Goal: Task Accomplishment & Management: Use online tool/utility

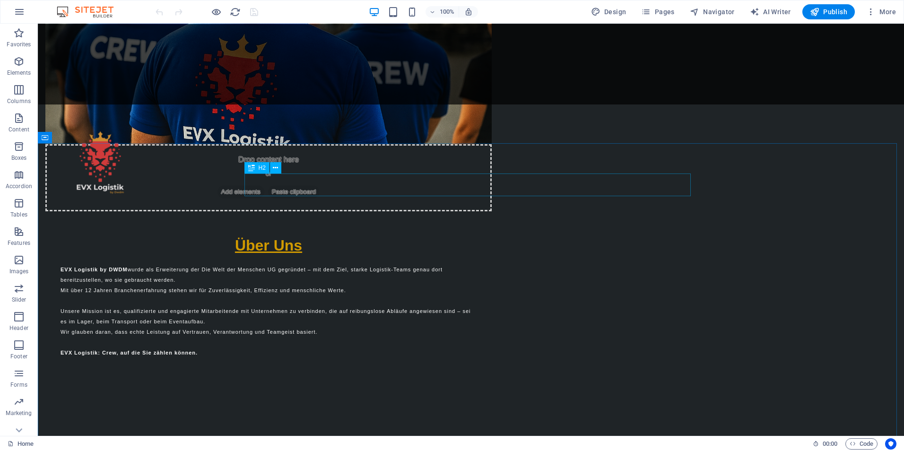
scroll to position [1041, 0]
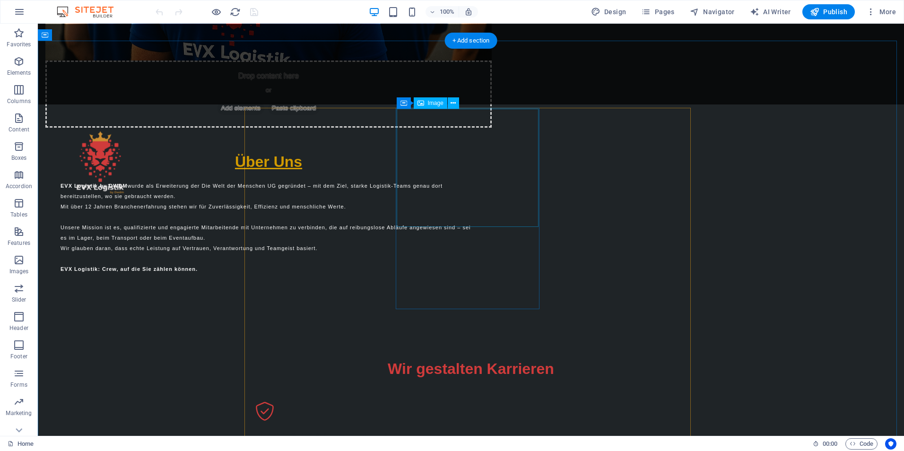
select select "vw"
select select "px"
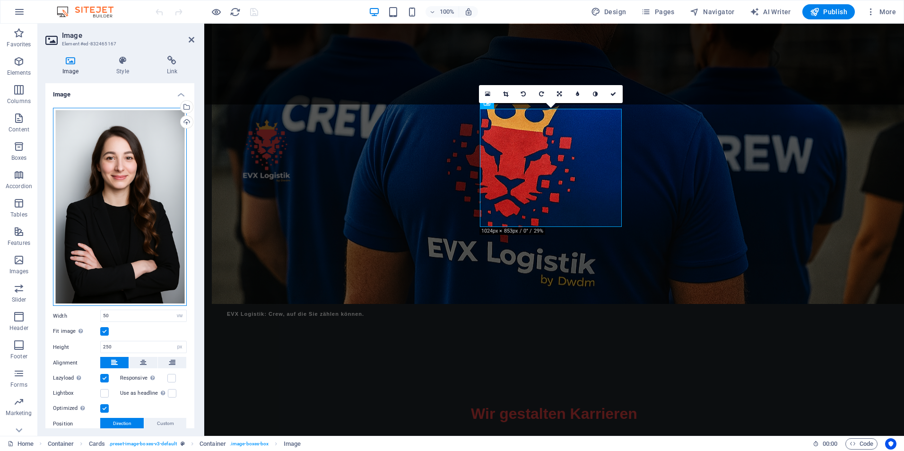
click at [114, 188] on div "Drag files here, click to choose files or select files from Files or our free s…" at bounding box center [120, 207] width 134 height 199
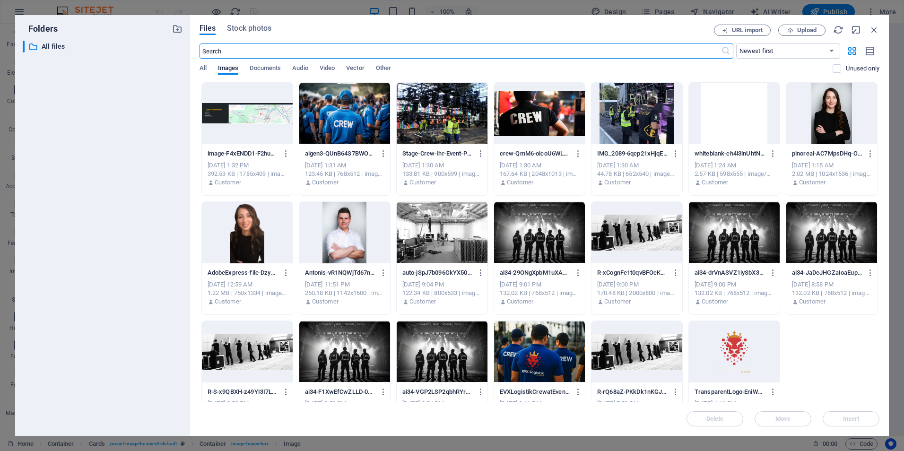
click at [825, 125] on div at bounding box center [832, 113] width 91 height 61
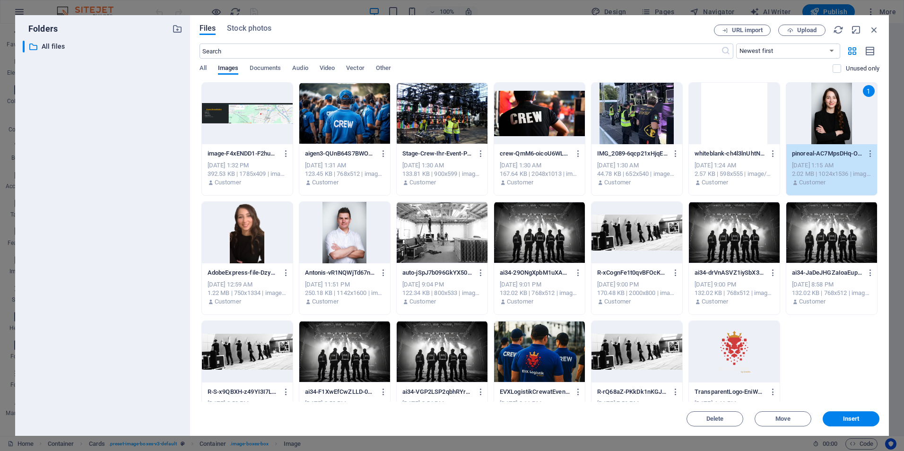
click at [828, 121] on div "1" at bounding box center [832, 113] width 91 height 61
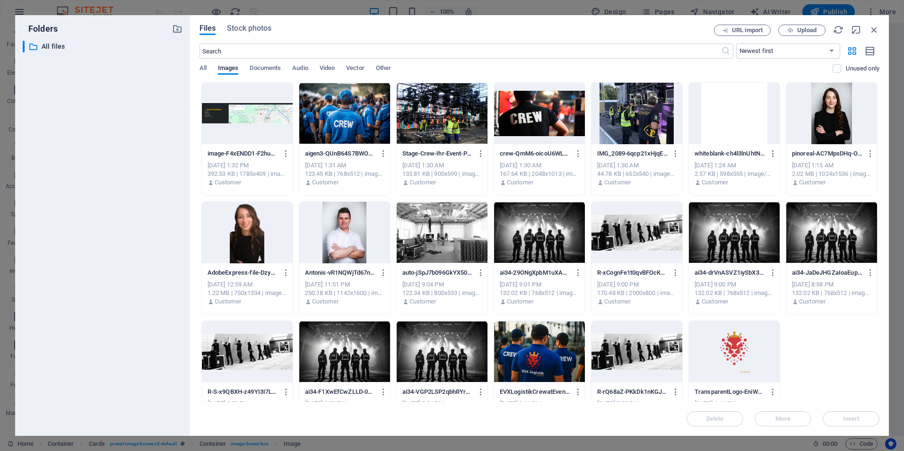
click at [828, 121] on div at bounding box center [832, 113] width 91 height 61
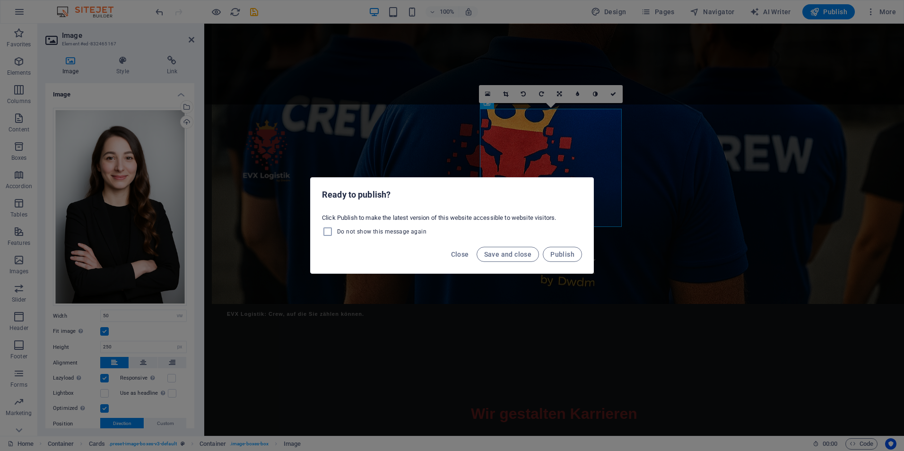
click at [103, 209] on div "Ready to publish? Click Publish to make the latest version of this website acce…" at bounding box center [452, 225] width 904 height 451
click at [459, 254] on span "Close" at bounding box center [460, 255] width 18 height 8
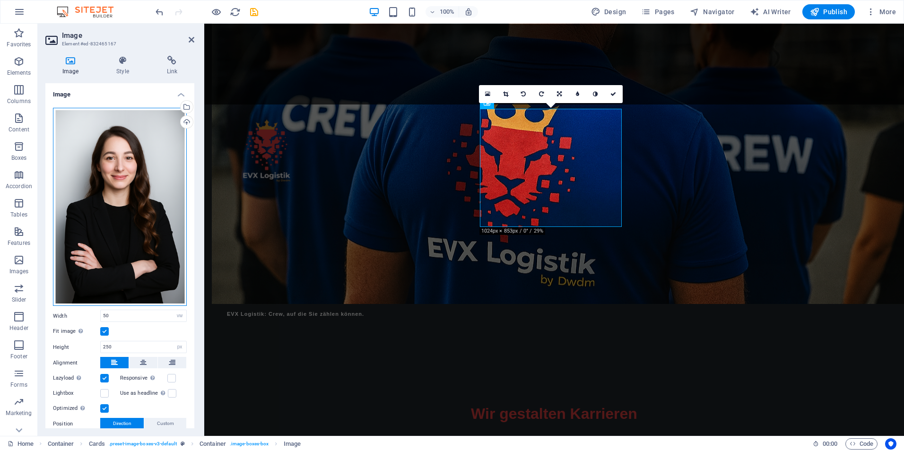
click at [132, 209] on div "Drag files here, click to choose files or select files from Files or our free s…" at bounding box center [120, 207] width 134 height 199
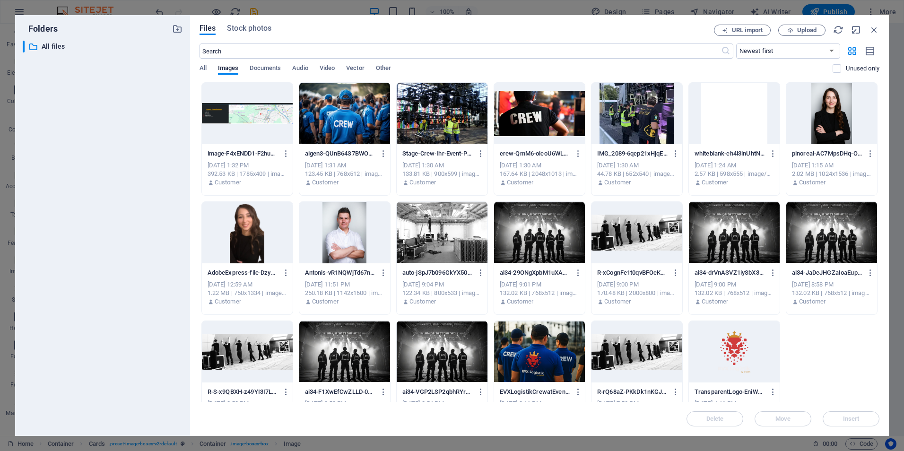
click at [132, 209] on div "​ All files All files" at bounding box center [103, 235] width 160 height 388
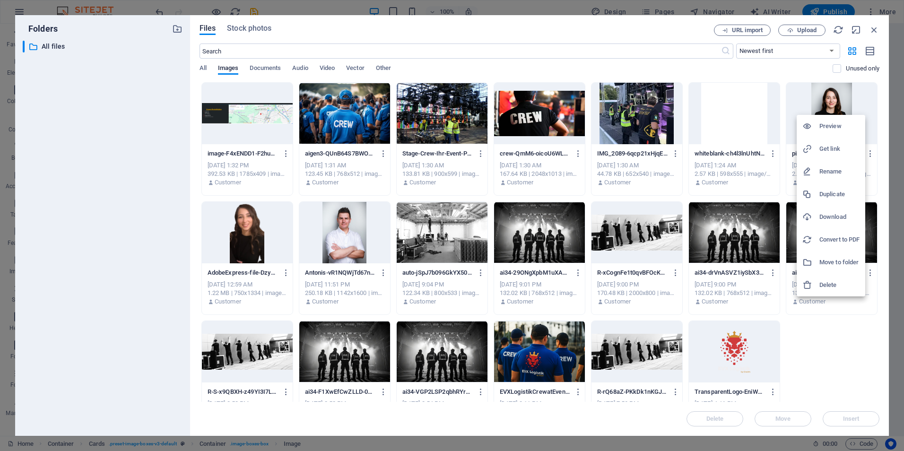
click at [826, 217] on h6 "Download" at bounding box center [840, 216] width 40 height 11
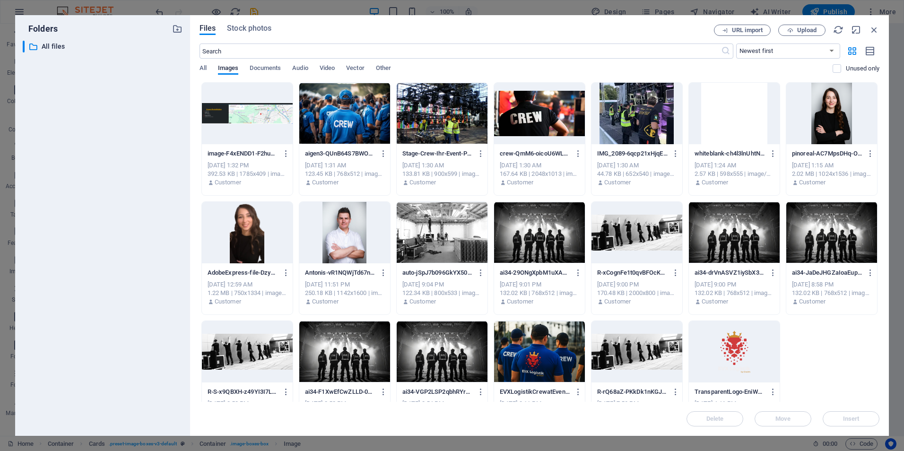
click at [623, 9] on div "Folders ​ All files All files Files Stock photos URL import Upload ​ Newest fir…" at bounding box center [452, 225] width 904 height 451
